Goal: Task Accomplishment & Management: Manage account settings

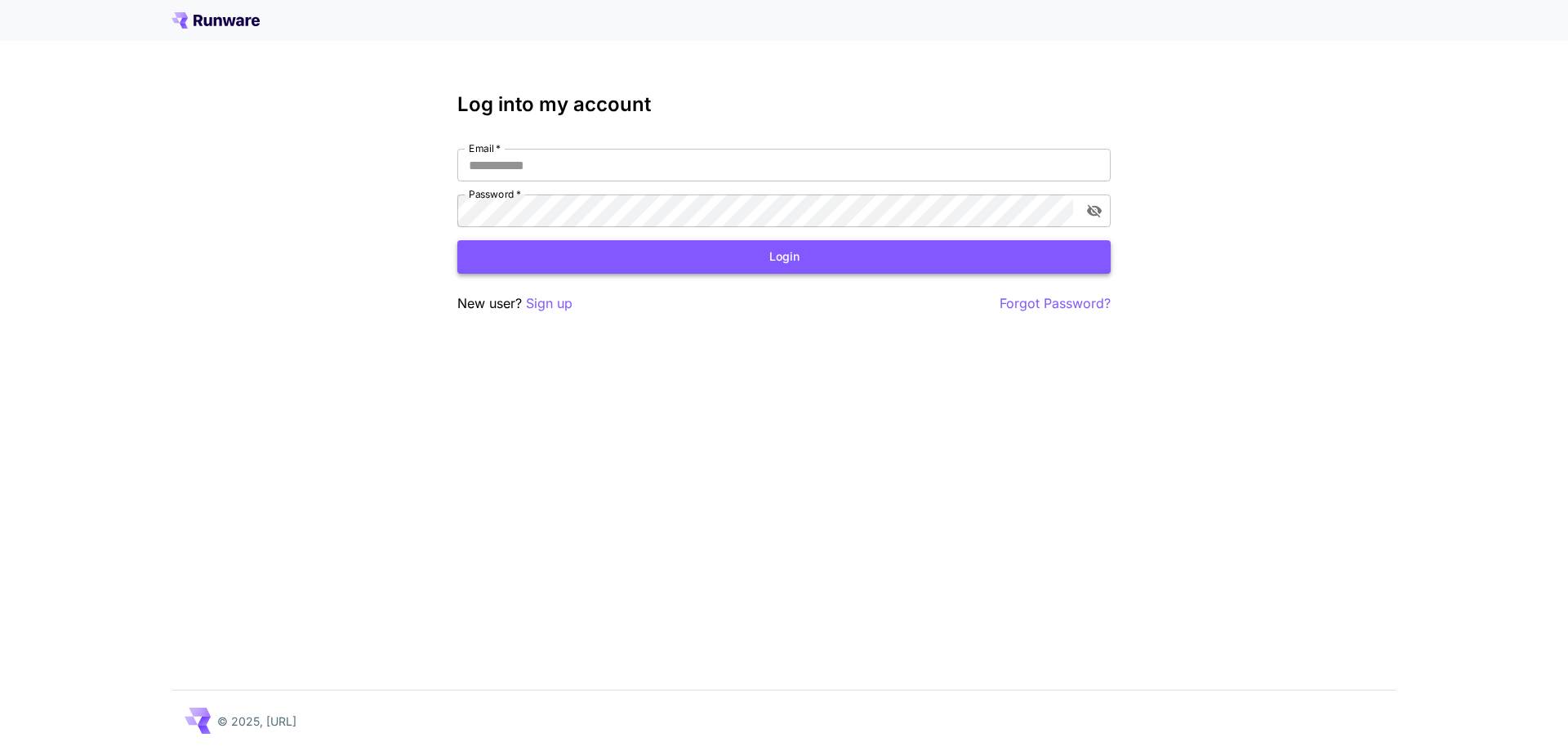
type input "**********"
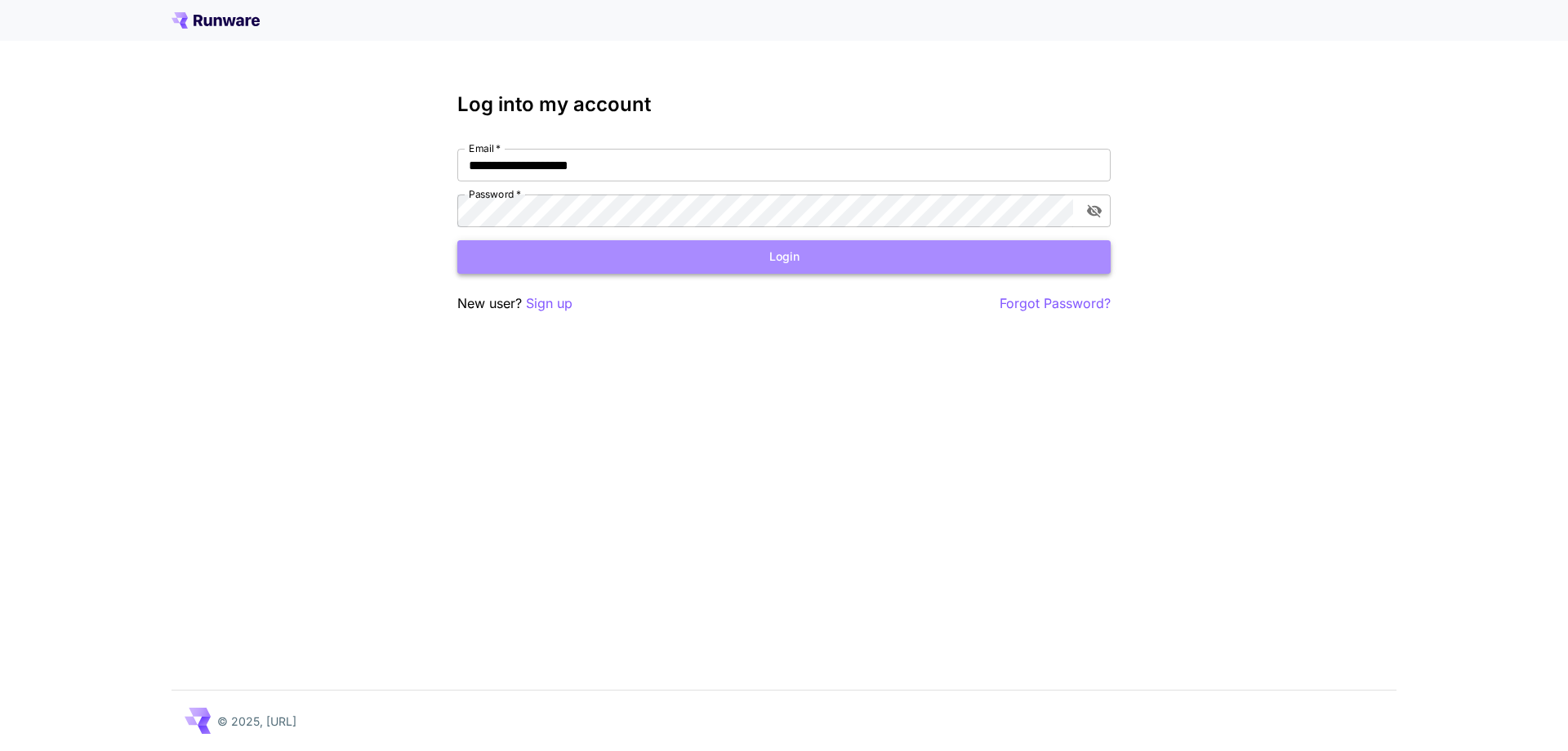
click at [732, 269] on button "Login" at bounding box center [784, 257] width 654 height 34
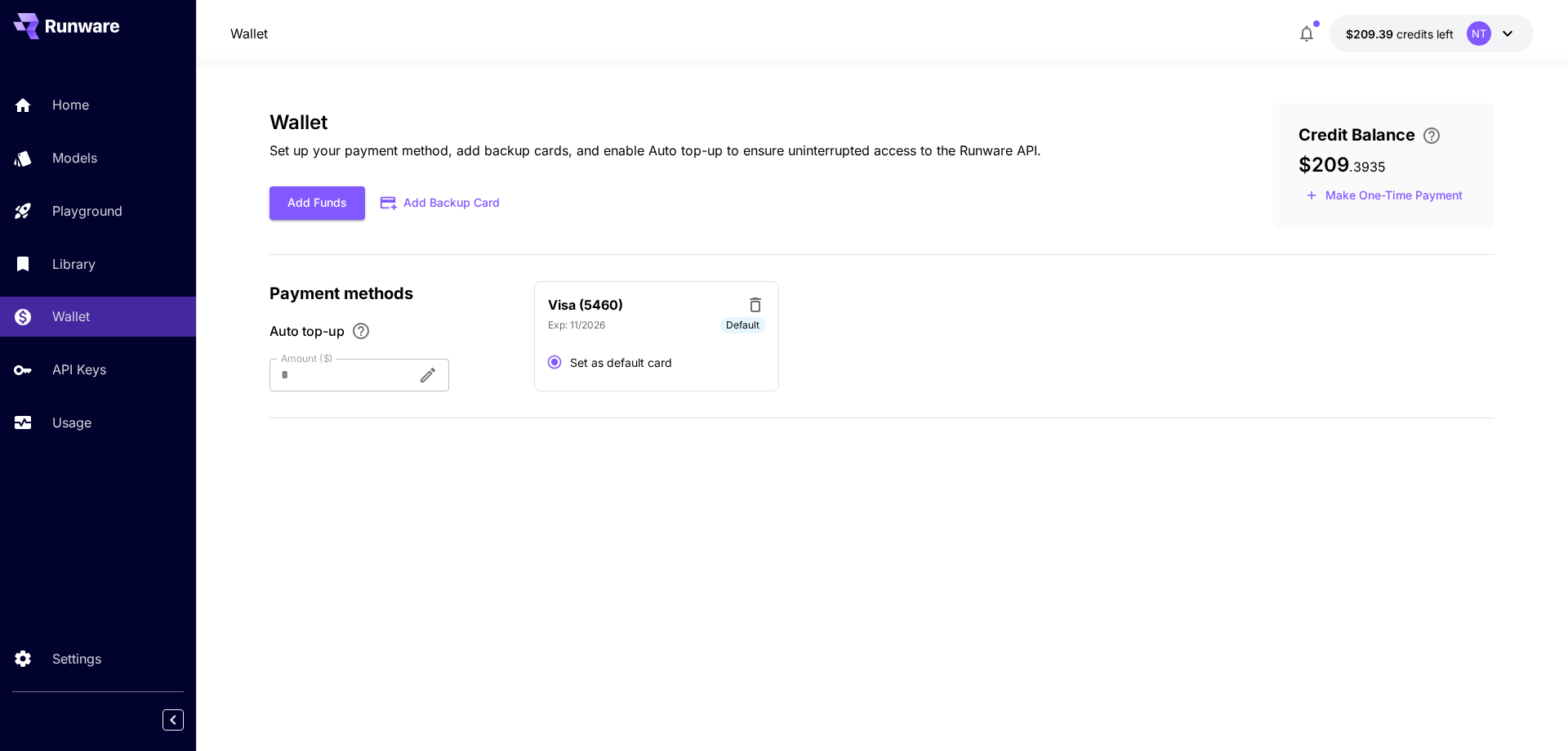
click at [1504, 36] on icon at bounding box center [1507, 33] width 19 height 19
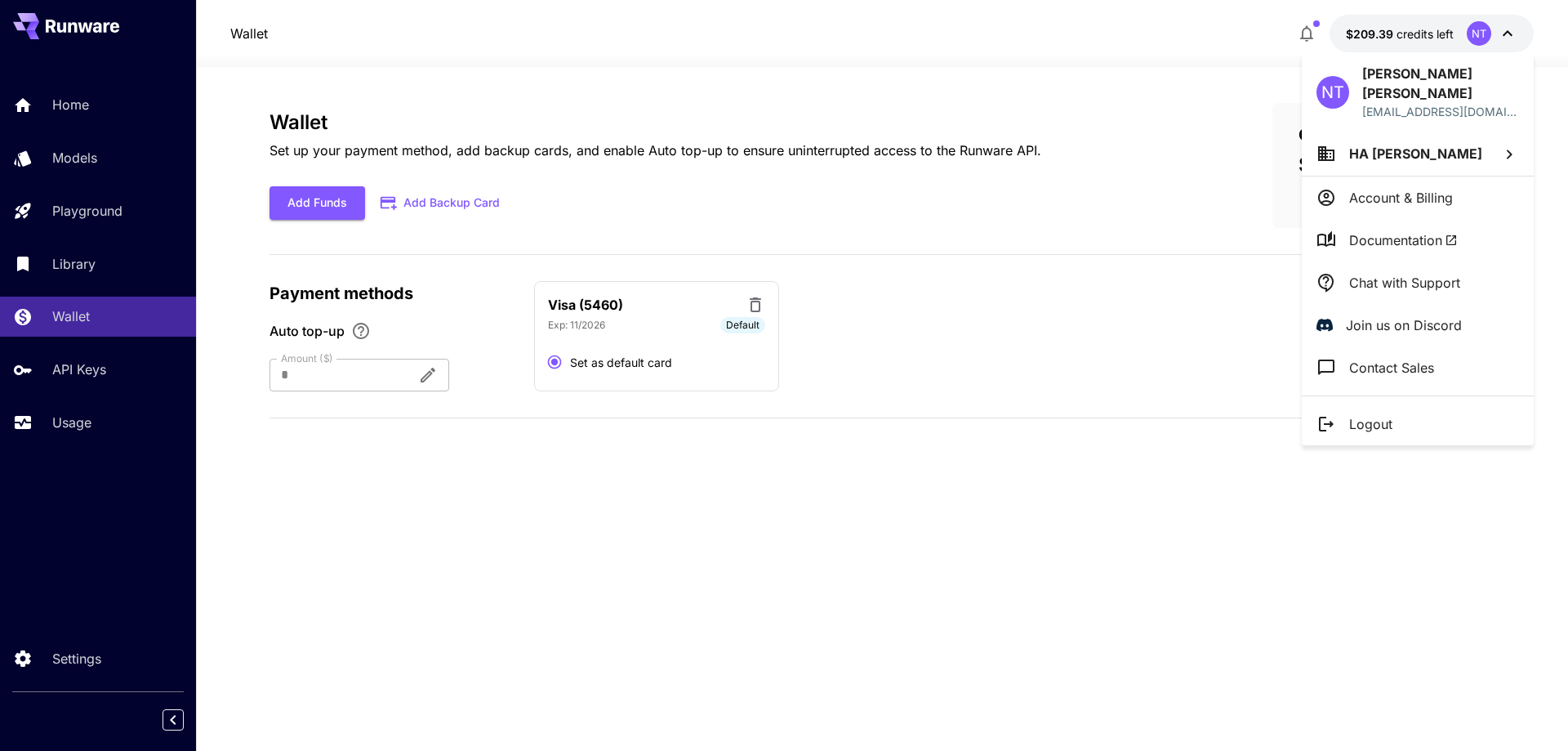
click at [1505, 36] on div at bounding box center [784, 376] width 1568 height 751
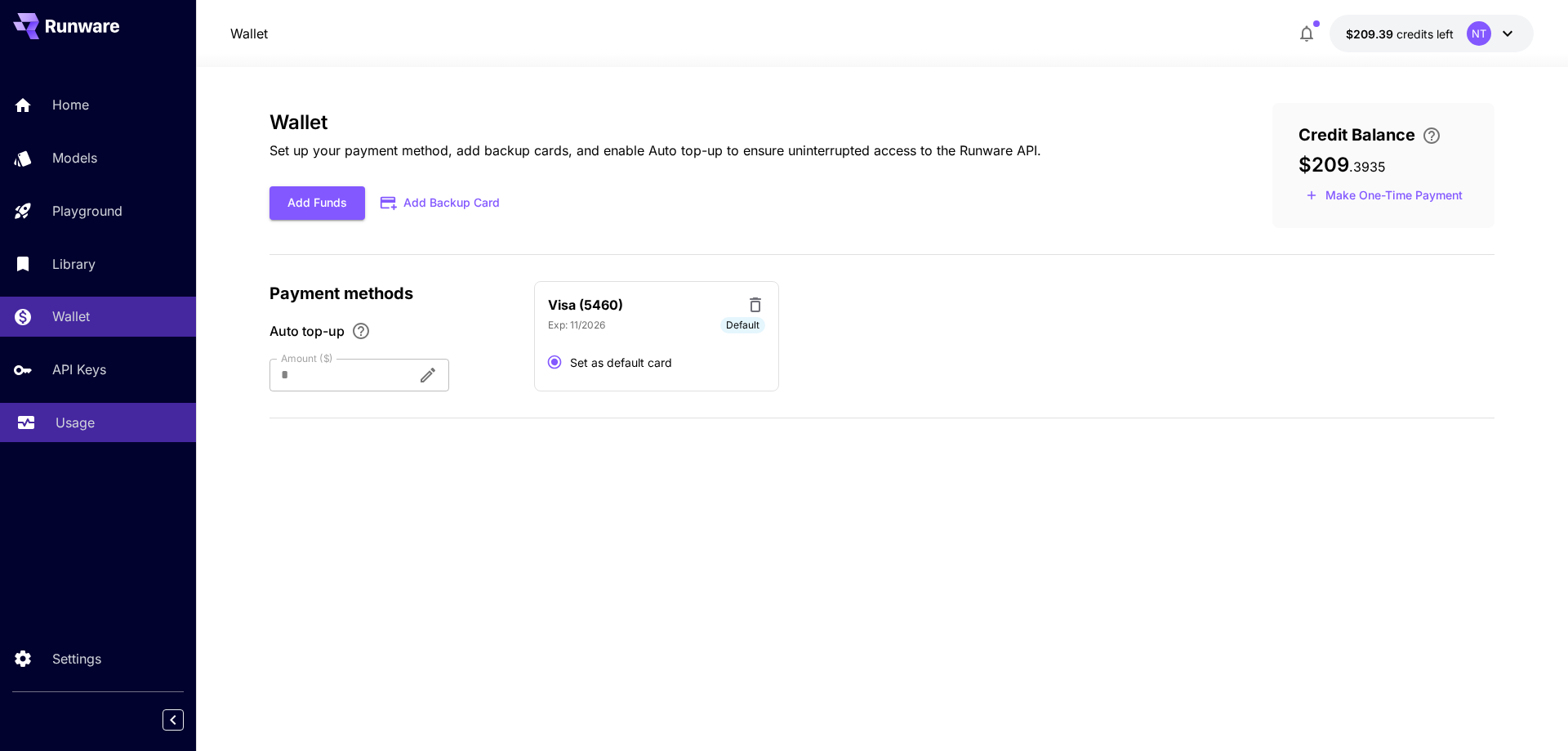
click at [52, 427] on link "Usage" at bounding box center [98, 422] width 196 height 40
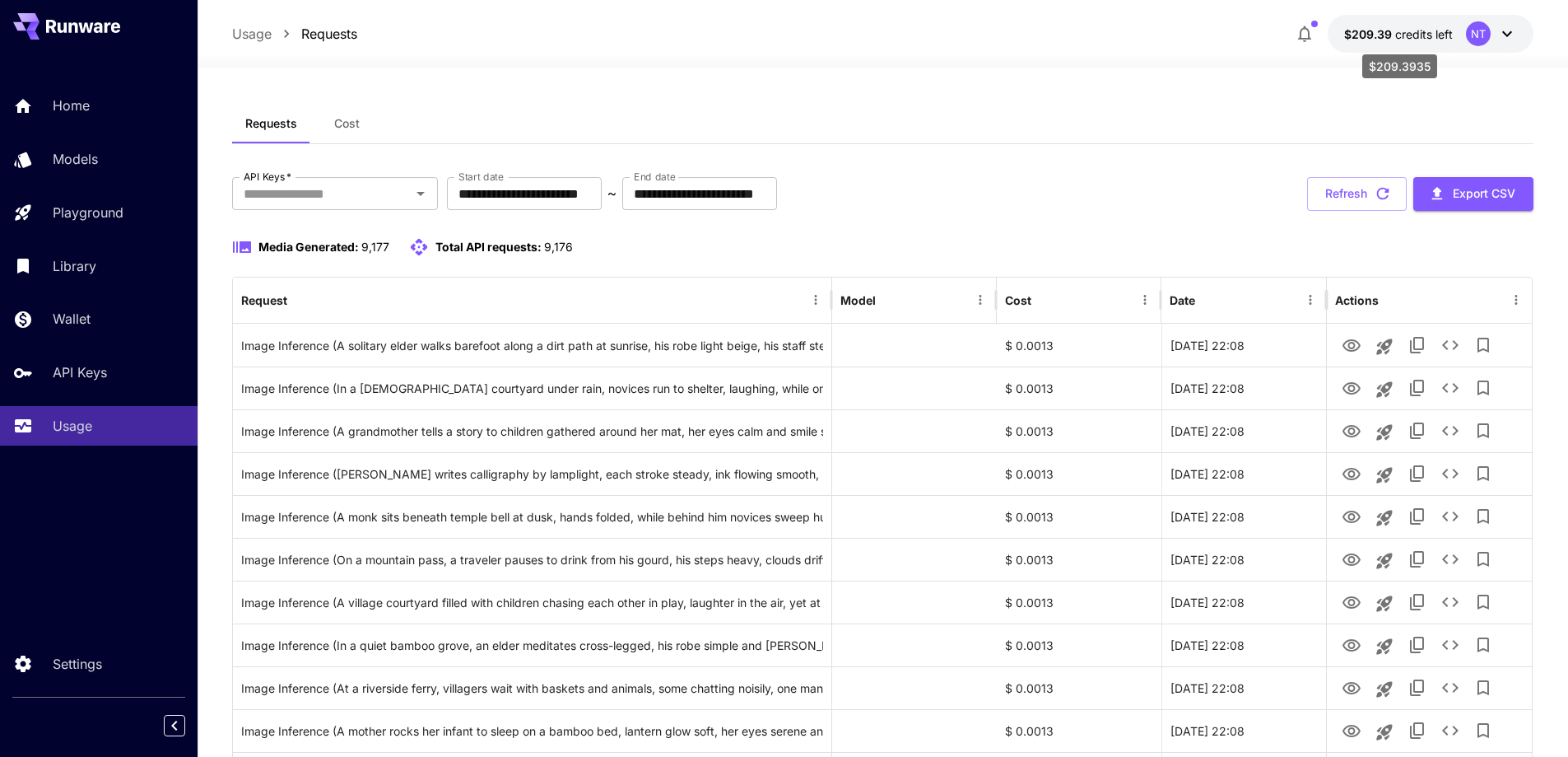
click at [1396, 32] on span "credits left" at bounding box center [1424, 34] width 58 height 14
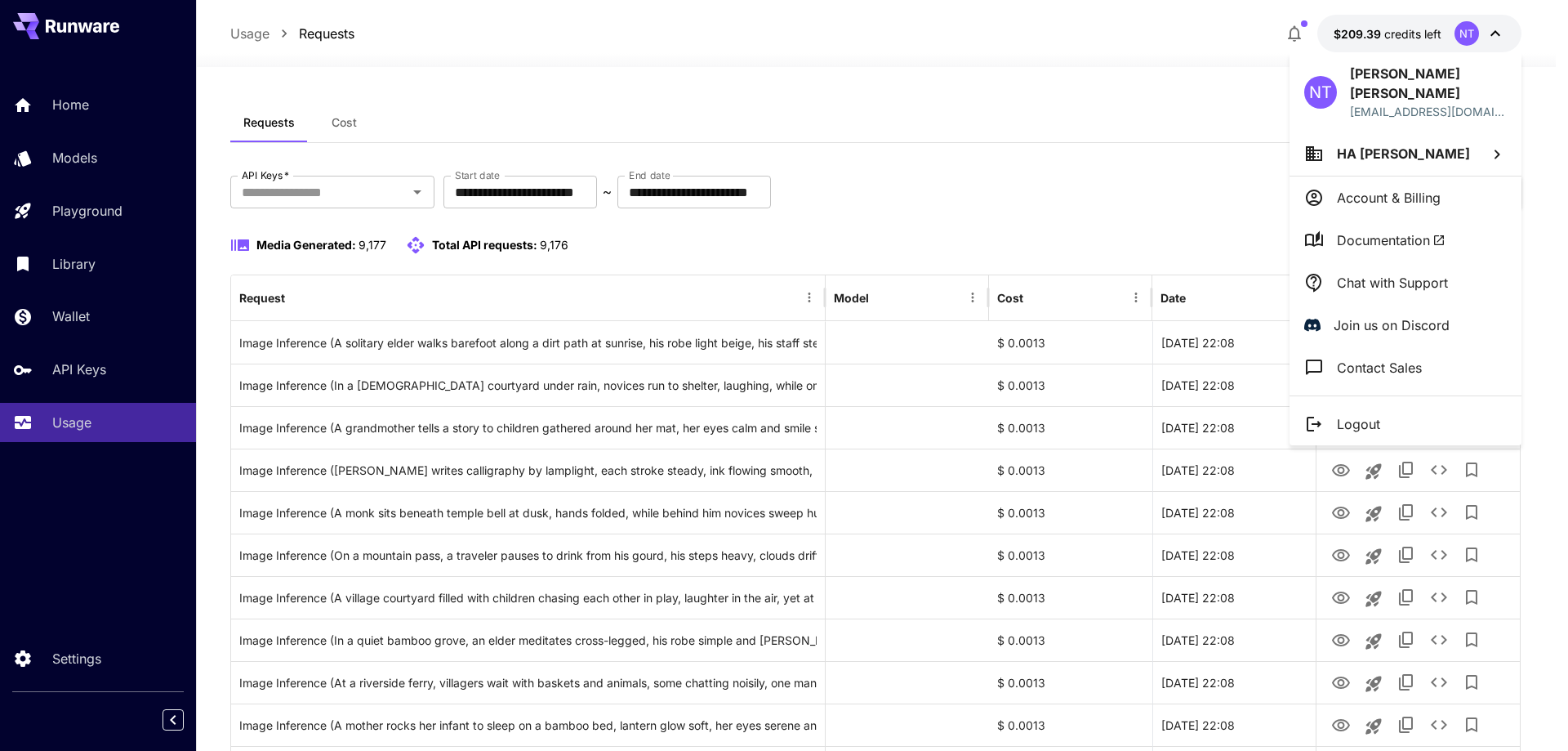
click at [1207, 112] on div at bounding box center [784, 376] width 1568 height 751
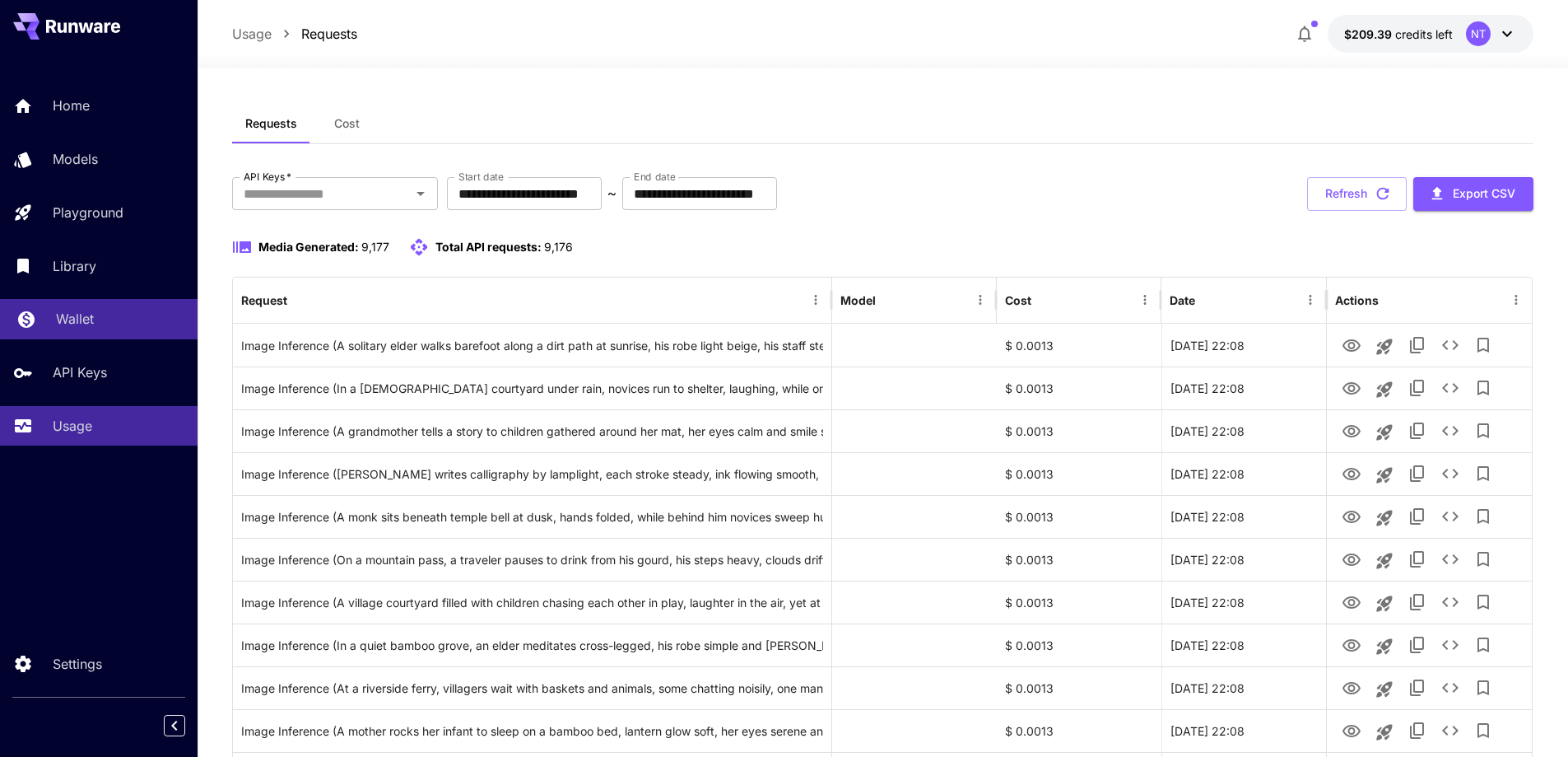
click at [58, 335] on link "Wallet" at bounding box center [99, 319] width 198 height 40
